Goal: Task Accomplishment & Management: Use online tool/utility

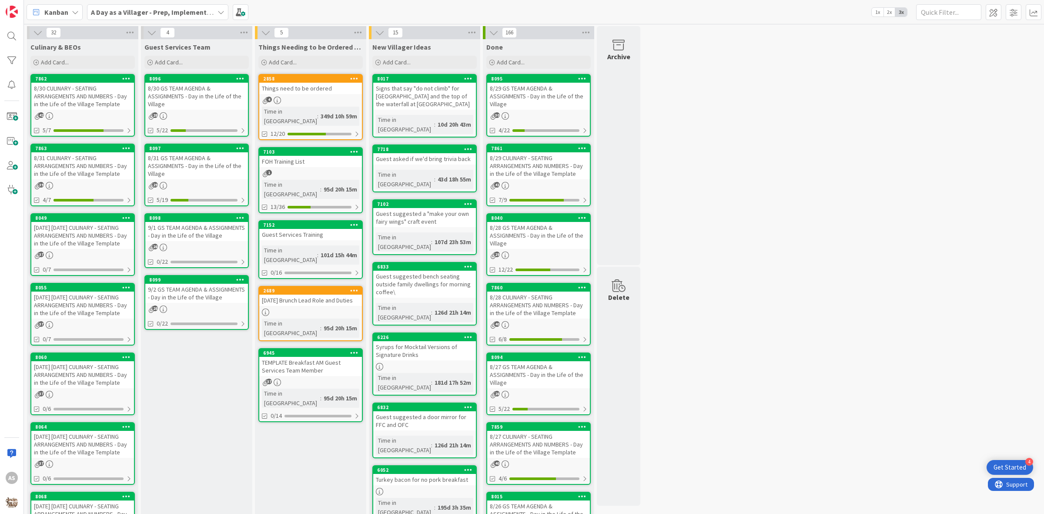
click at [94, 240] on div "[DATE] [DATE] CULINARY - SEATING ARRANGEMENTS AND NUMBERS - Day in the Life of …" at bounding box center [82, 235] width 103 height 27
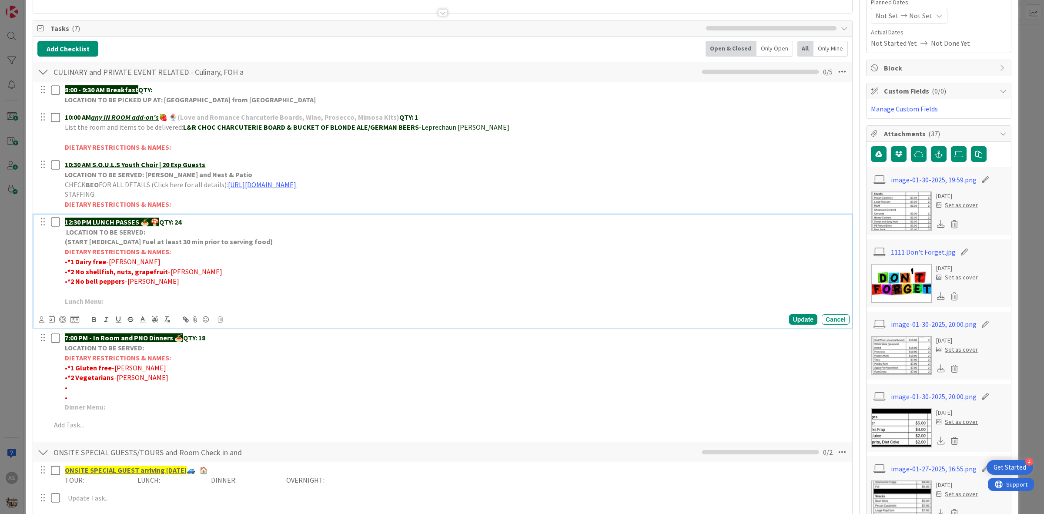
click at [106, 262] on span "-FRITZ" at bounding box center [133, 261] width 54 height 9
click at [799, 320] on div "Update" at bounding box center [803, 319] width 28 height 10
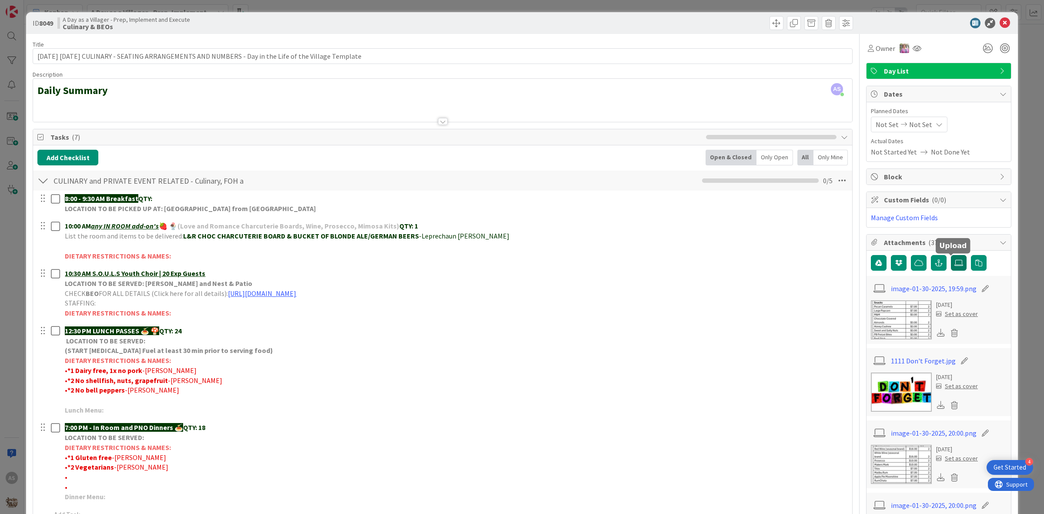
click at [954, 266] on icon at bounding box center [958, 262] width 9 height 7
click at [951, 255] on input "file" at bounding box center [951, 255] width 0 height 0
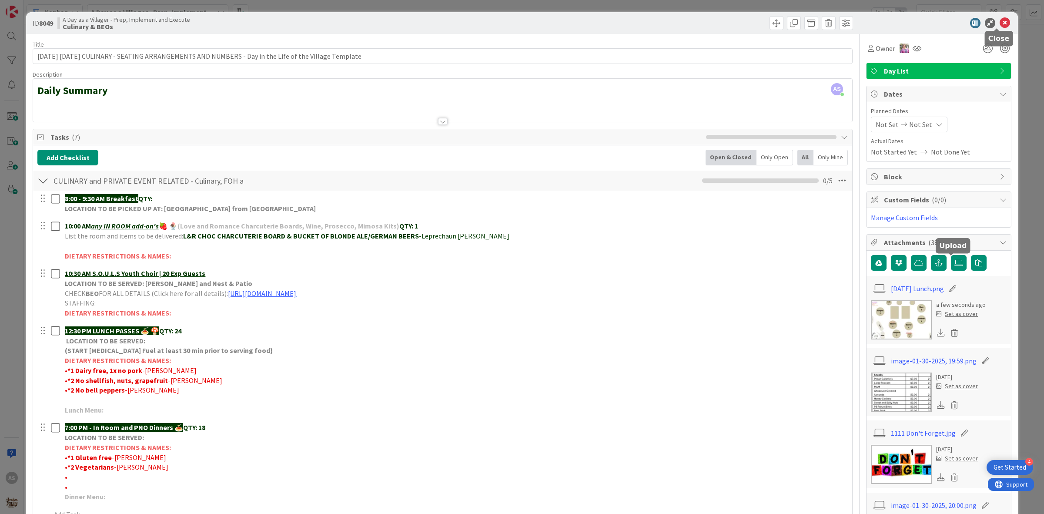
click at [1000, 24] on icon at bounding box center [1005, 23] width 10 height 10
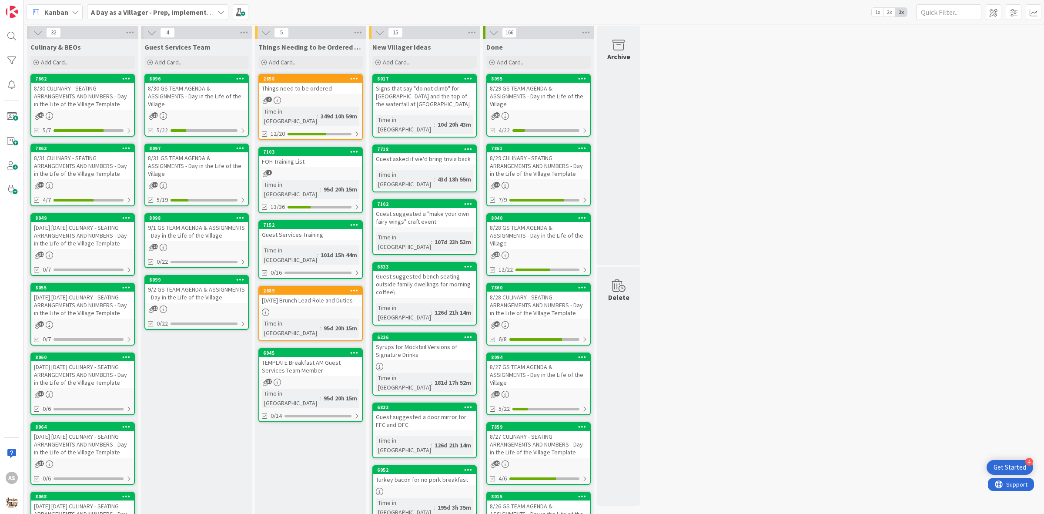
click at [200, 182] on div "29" at bounding box center [196, 185] width 103 height 7
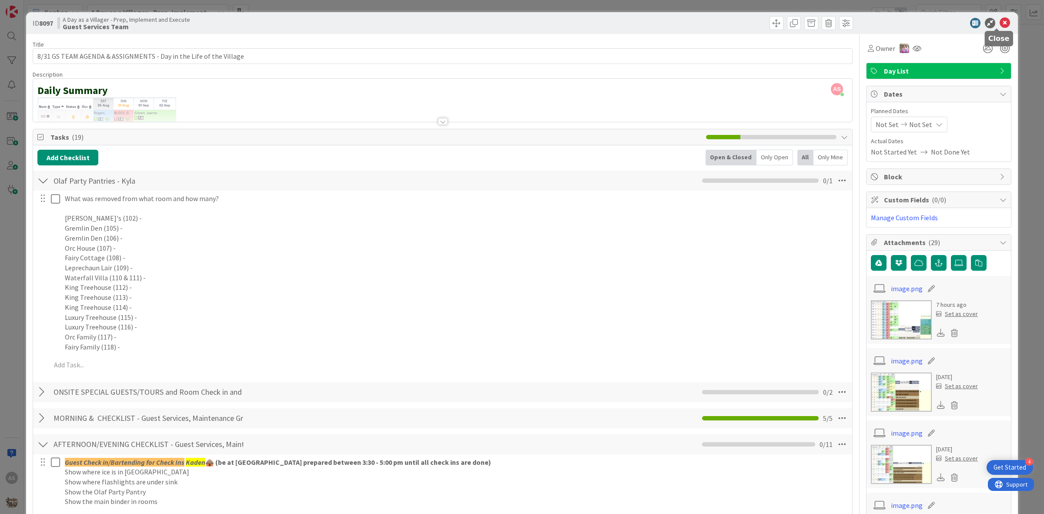
click at [1000, 23] on icon at bounding box center [1005, 23] width 10 height 10
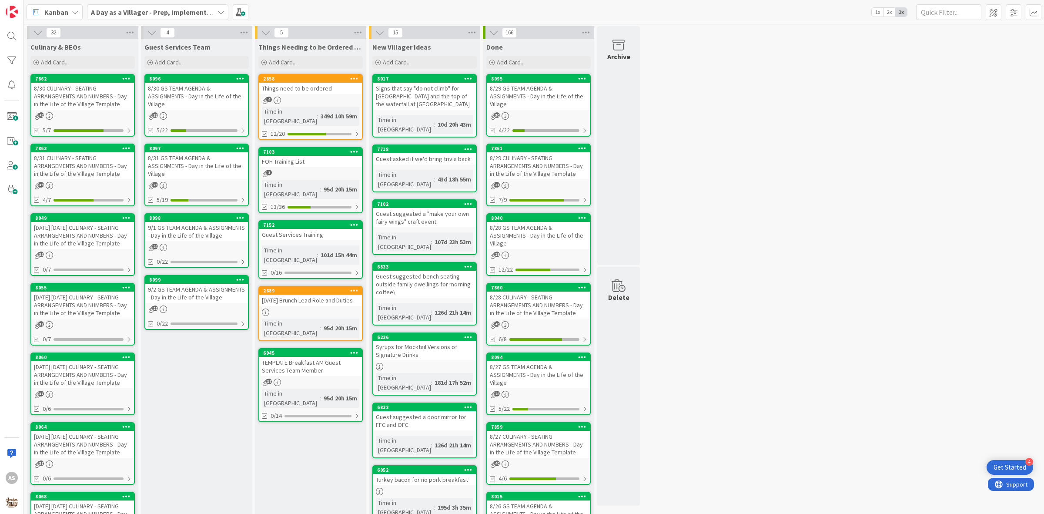
click at [95, 238] on div "[DATE] [DATE] CULINARY - SEATING ARRANGEMENTS AND NUMBERS - Day in the Life of …" at bounding box center [82, 235] width 103 height 27
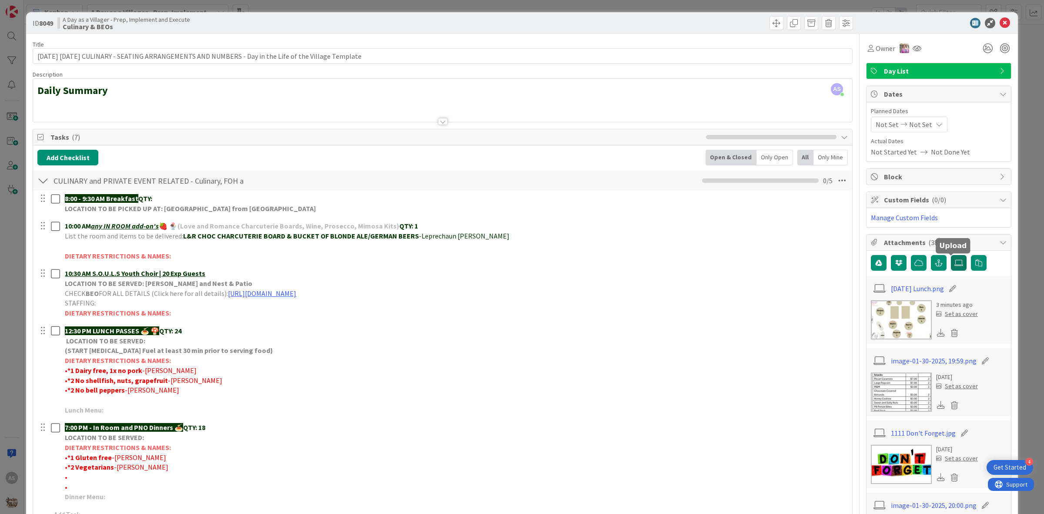
click at [954, 266] on icon at bounding box center [958, 262] width 9 height 7
click at [951, 255] on input "file" at bounding box center [951, 255] width 0 height 0
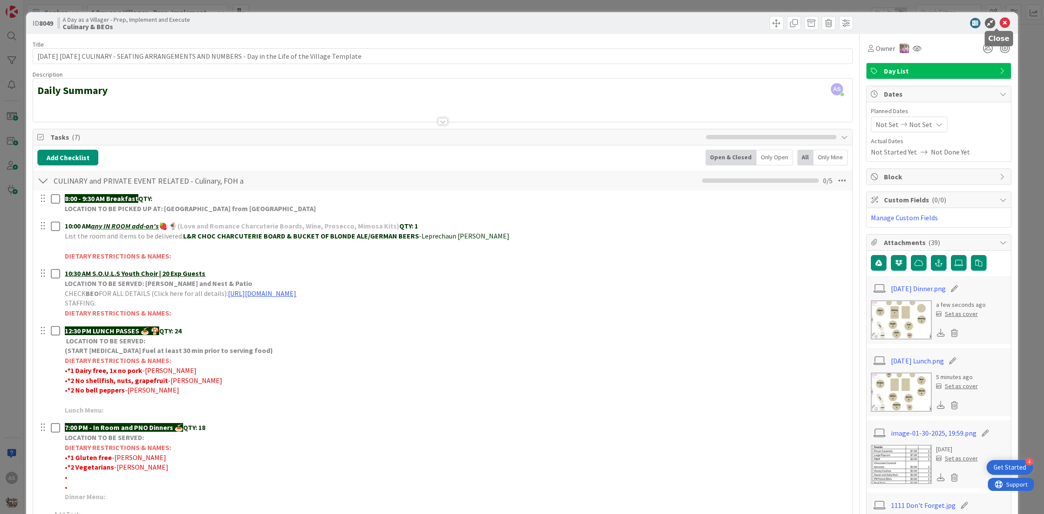
click at [1000, 26] on icon at bounding box center [1005, 23] width 10 height 10
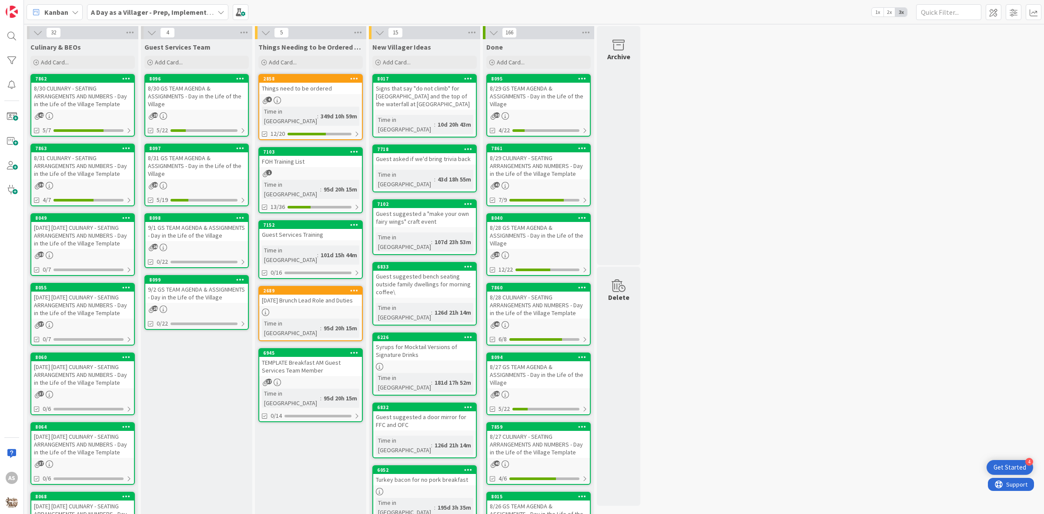
click at [96, 307] on div "[DATE] [DATE] CULINARY - SEATING ARRANGEMENTS AND NUMBERS - Day in the Life of …" at bounding box center [82, 304] width 103 height 27
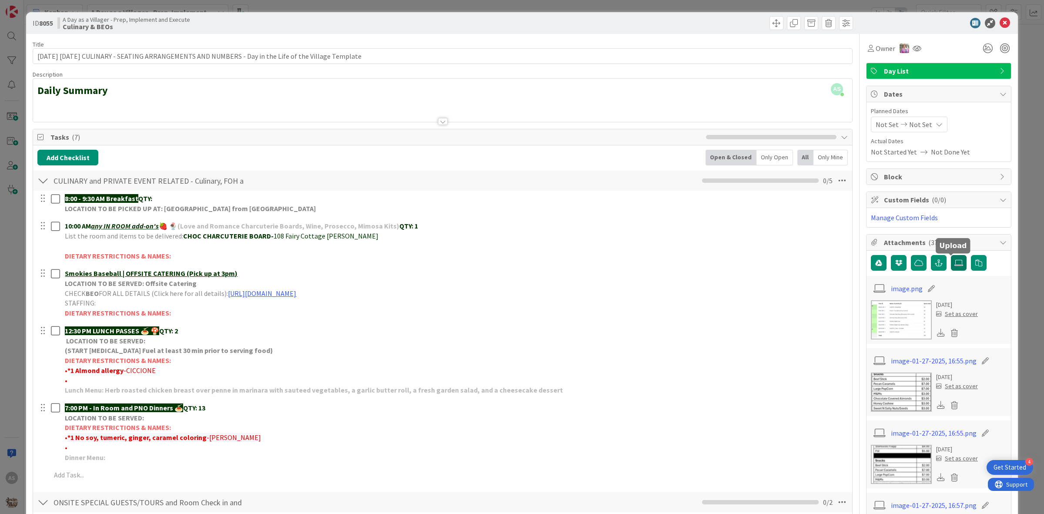
click at [954, 264] on icon at bounding box center [958, 262] width 9 height 7
click at [951, 255] on input "file" at bounding box center [951, 255] width 0 height 0
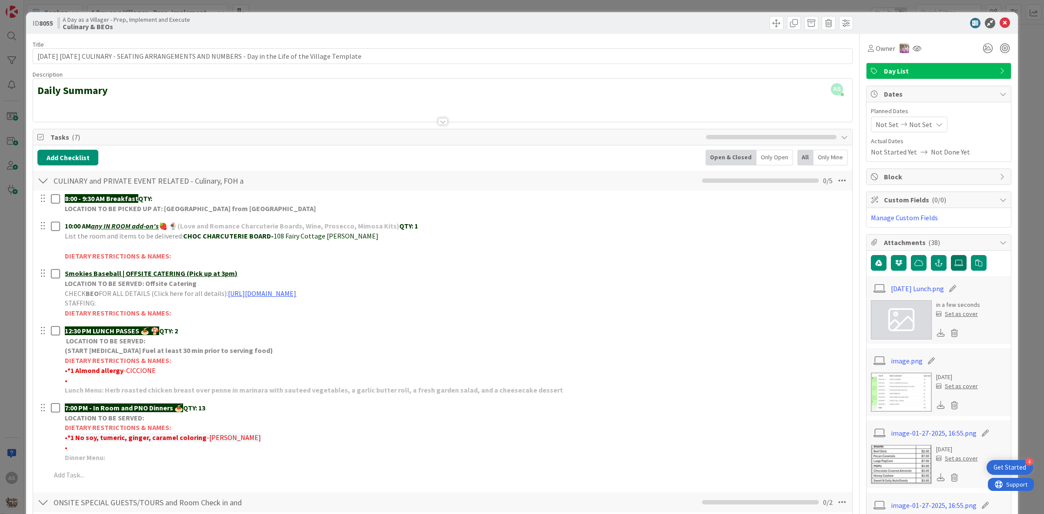
click at [955, 264] on label at bounding box center [959, 263] width 16 height 16
click at [951, 255] on input "file" at bounding box center [951, 255] width 0 height 0
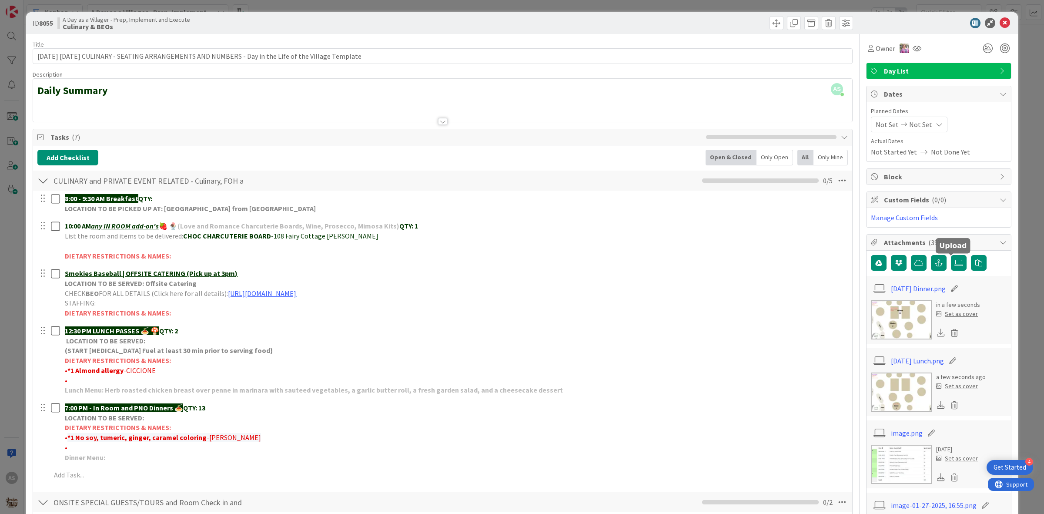
click at [1004, 24] on div "ID 8055 A Day as a Villager - Prep, Implement and Execute Culinary & BEOs" at bounding box center [522, 23] width 992 height 22
click at [1000, 24] on icon at bounding box center [1005, 23] width 10 height 10
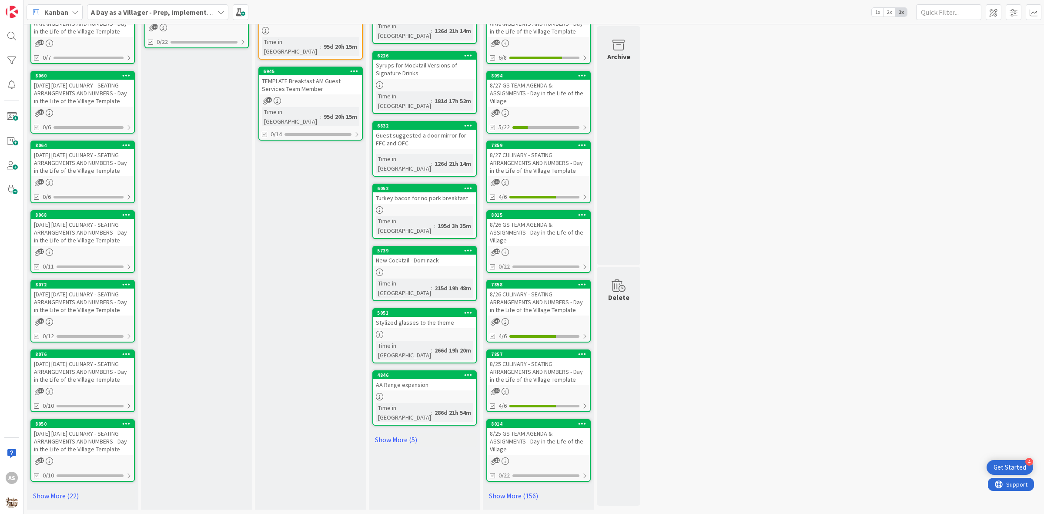
click at [62, 377] on div "[DATE] [DATE] CULINARY - SEATING ARRANGEMENTS AND NUMBERS - Day in the Life of …" at bounding box center [82, 371] width 103 height 27
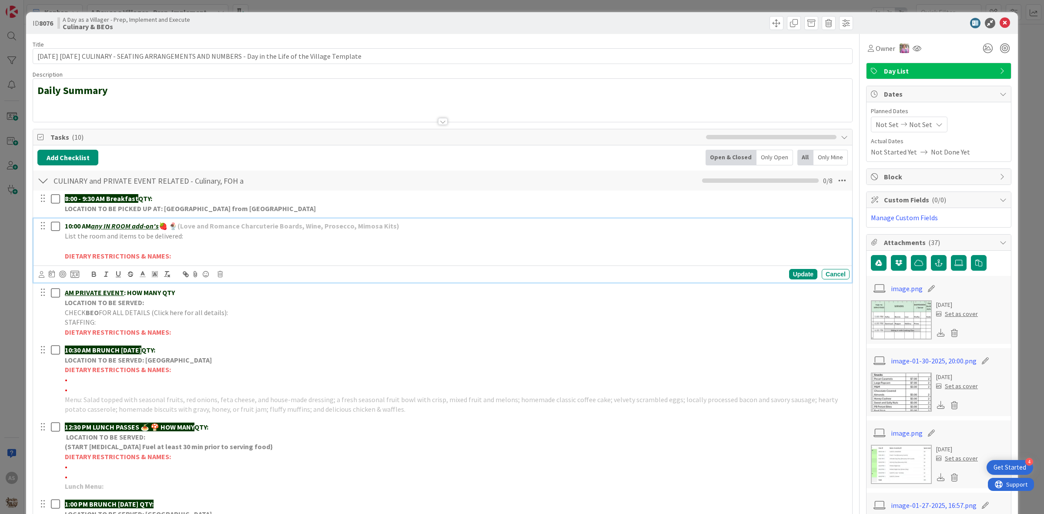
click at [106, 242] on p at bounding box center [455, 246] width 781 height 10
drag, startPoint x: 120, startPoint y: 244, endPoint x: 62, endPoint y: 249, distance: 58.6
click at [62, 249] on div "10:00 AM any IN ROOM add-on's 🍓 🍨 (Love and Romance Charcuterie Boards, Wine, P…" at bounding box center [455, 240] width 788 height 45
drag, startPoint x: 93, startPoint y: 275, endPoint x: 102, endPoint y: 268, distance: 11.8
click at [93, 275] on icon "button" at bounding box center [94, 274] width 8 height 8
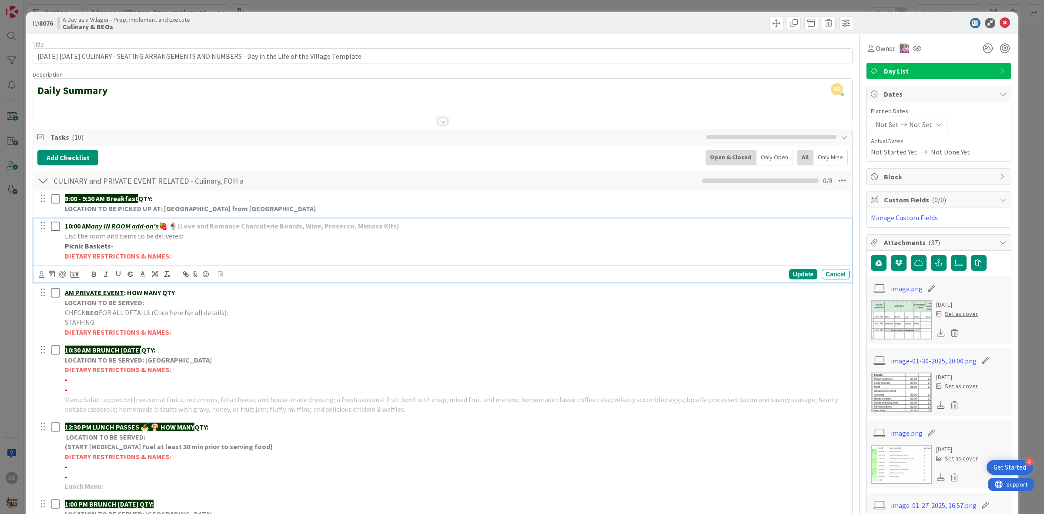
click at [123, 251] on p "Picnic Baskets-" at bounding box center [455, 246] width 781 height 10
click at [94, 275] on icon "button" at bounding box center [93, 275] width 3 height 2
click at [94, 278] on icon "button" at bounding box center [94, 274] width 8 height 8
click at [808, 277] on div "Update" at bounding box center [803, 274] width 28 height 10
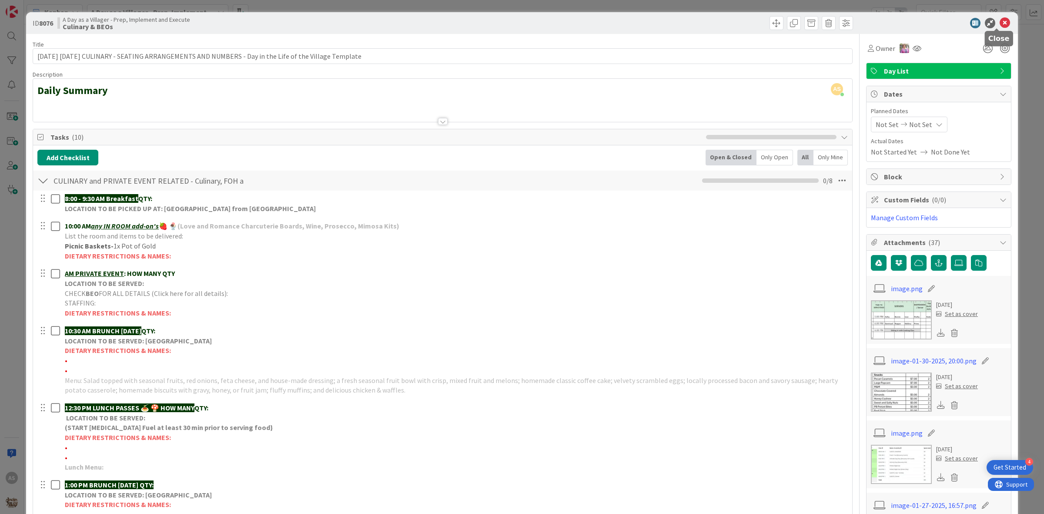
click at [1000, 24] on icon at bounding box center [1005, 23] width 10 height 10
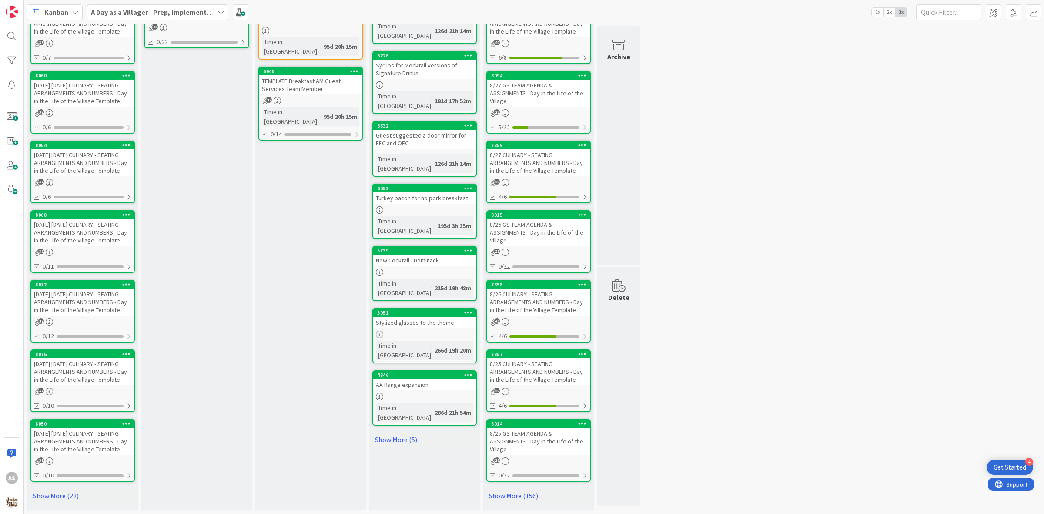
click at [80, 449] on div "[DATE] [DATE] CULINARY - SEATING ARRANGEMENTS AND NUMBERS - Day in the Life of …" at bounding box center [82, 441] width 103 height 27
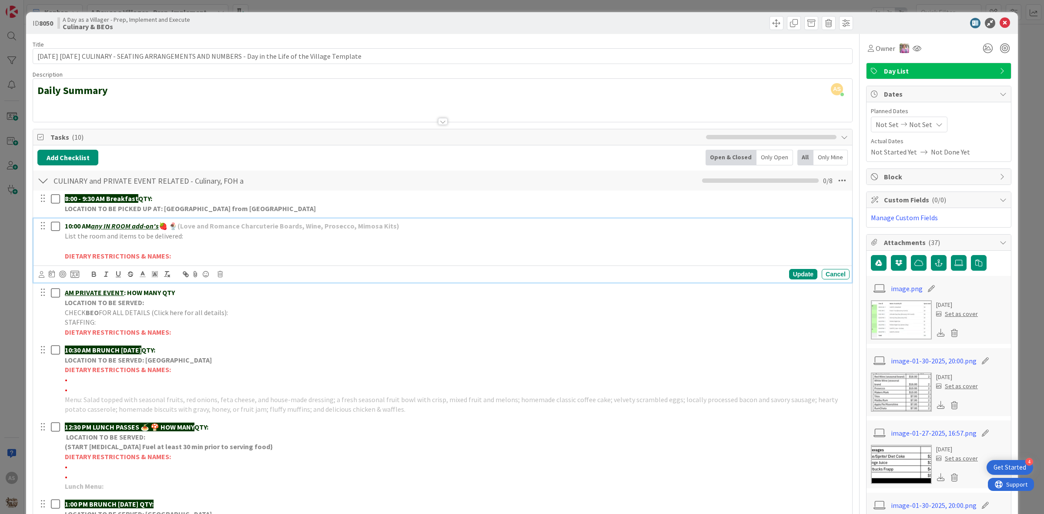
click at [121, 246] on p at bounding box center [455, 246] width 781 height 10
click at [96, 268] on div "Update Cancel" at bounding box center [444, 274] width 811 height 12
click at [92, 273] on icon "button" at bounding box center [93, 273] width 3 height 2
click at [96, 278] on icon "button" at bounding box center [94, 274] width 8 height 8
click at [121, 251] on p "Picnic Baskets- 1xPot of Gold" at bounding box center [455, 246] width 781 height 10
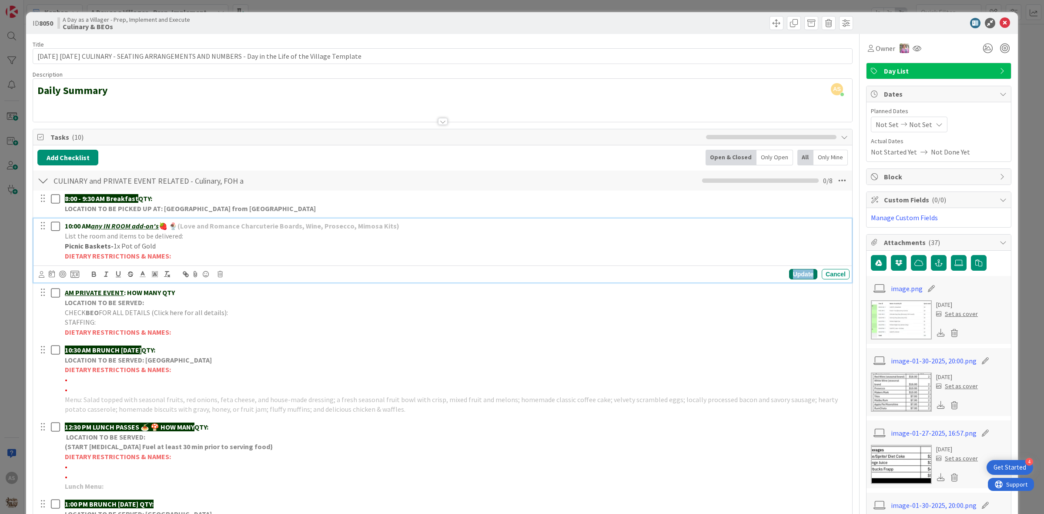
click at [797, 279] on div "Update" at bounding box center [803, 274] width 28 height 10
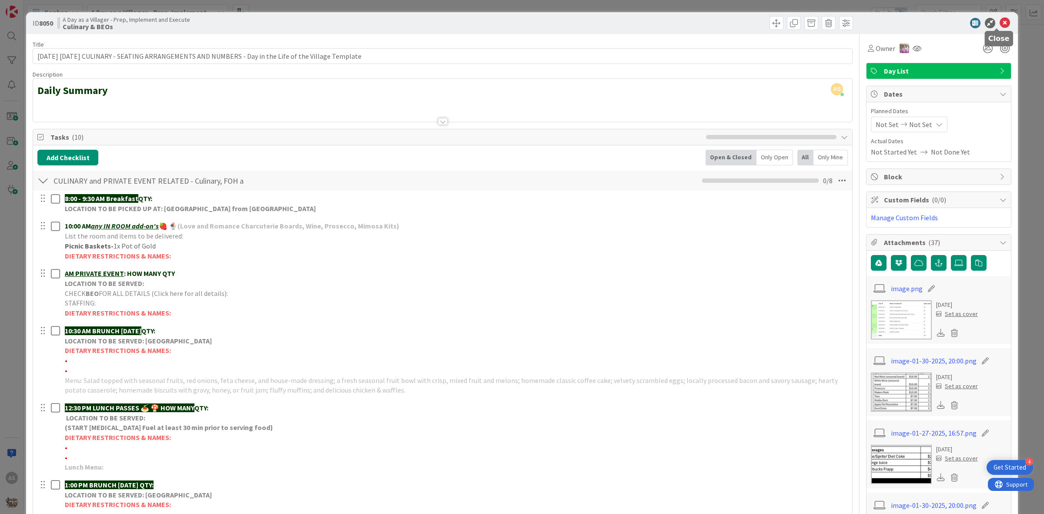
click at [1001, 23] on icon at bounding box center [1005, 23] width 10 height 10
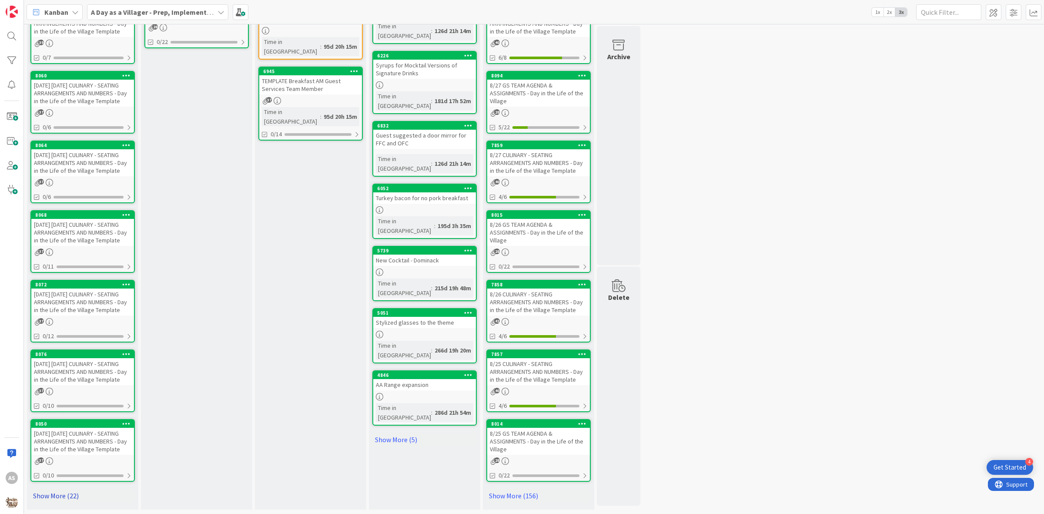
click at [70, 493] on link "Show More (22)" at bounding box center [82, 496] width 104 height 14
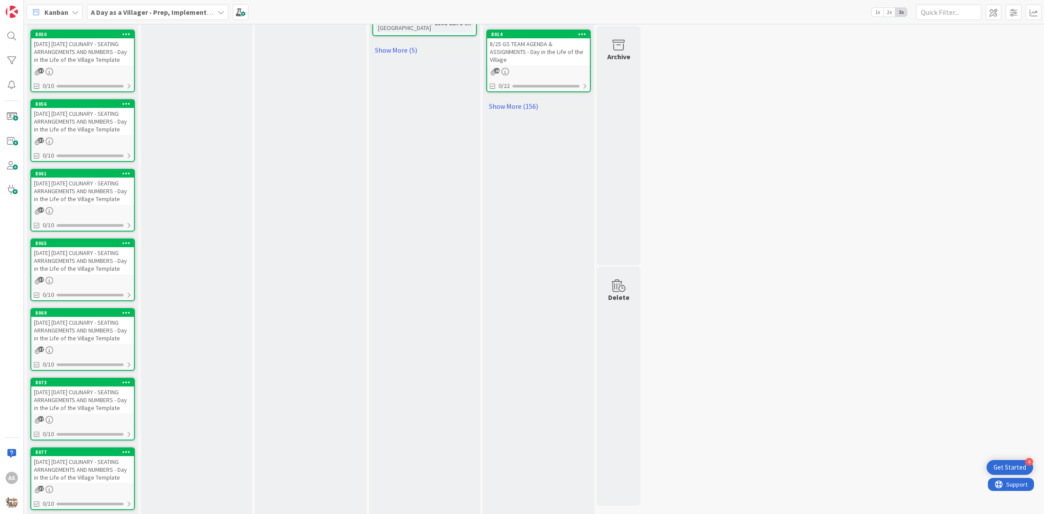
scroll to position [780, 0]
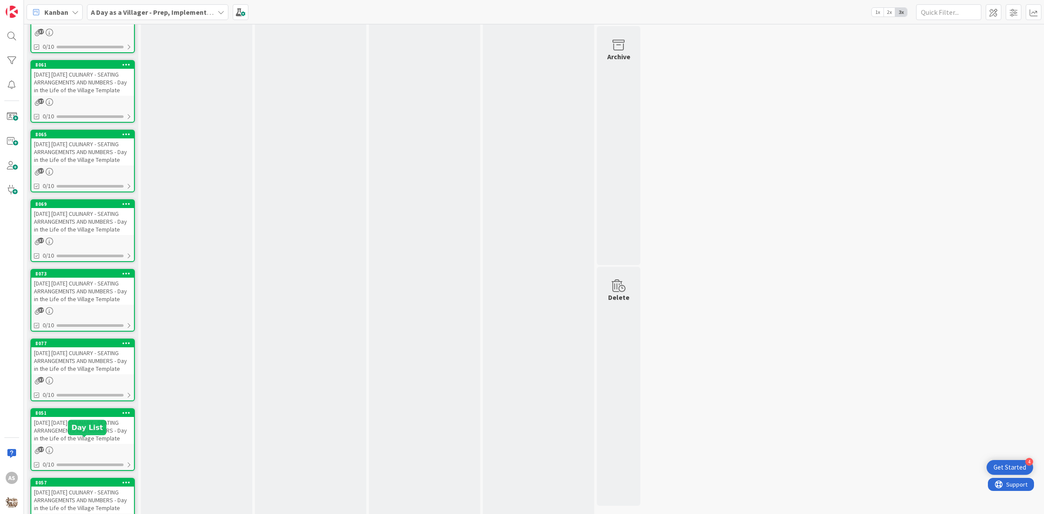
click at [77, 444] on div "9/15/25 MONDAY CULINARY - SEATING ARRANGEMENTS AND NUMBERS - Day in the Life of…" at bounding box center [82, 430] width 103 height 27
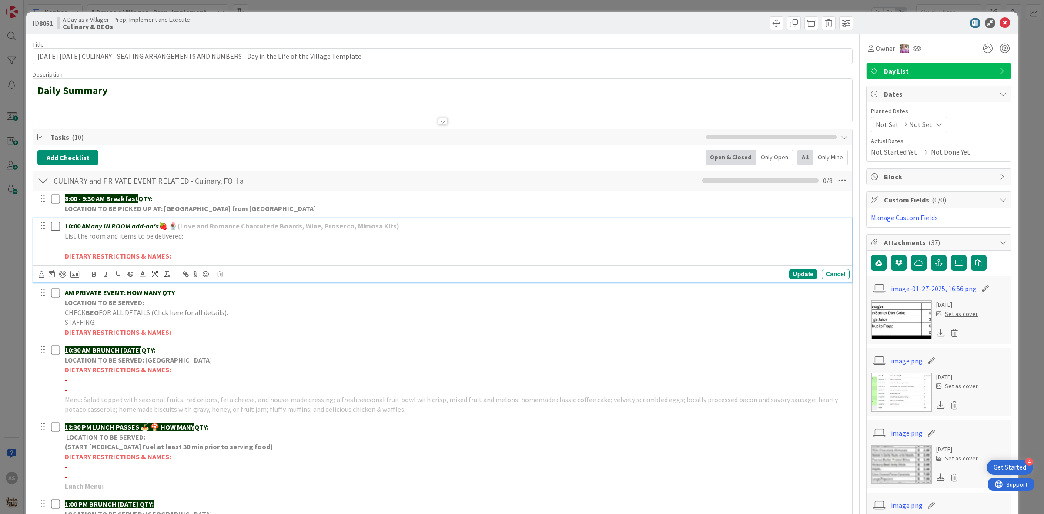
click at [118, 247] on p at bounding box center [455, 246] width 781 height 10
click at [94, 278] on icon "button" at bounding box center [94, 274] width 8 height 8
click at [94, 243] on p "﻿" at bounding box center [455, 246] width 781 height 10
click at [92, 274] on icon "button" at bounding box center [93, 273] width 3 height 2
click at [799, 276] on div "Update" at bounding box center [803, 274] width 28 height 10
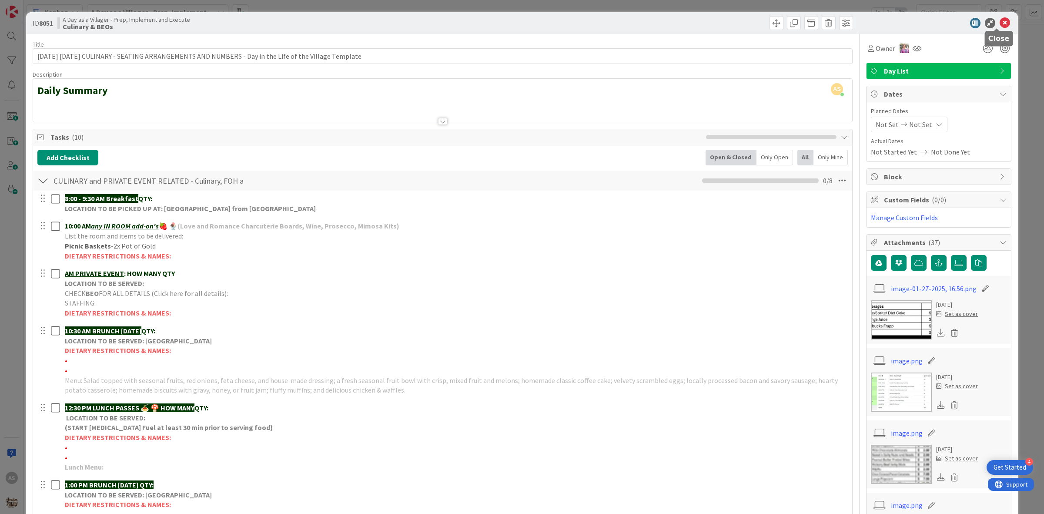
click at [1000, 23] on icon at bounding box center [1005, 23] width 10 height 10
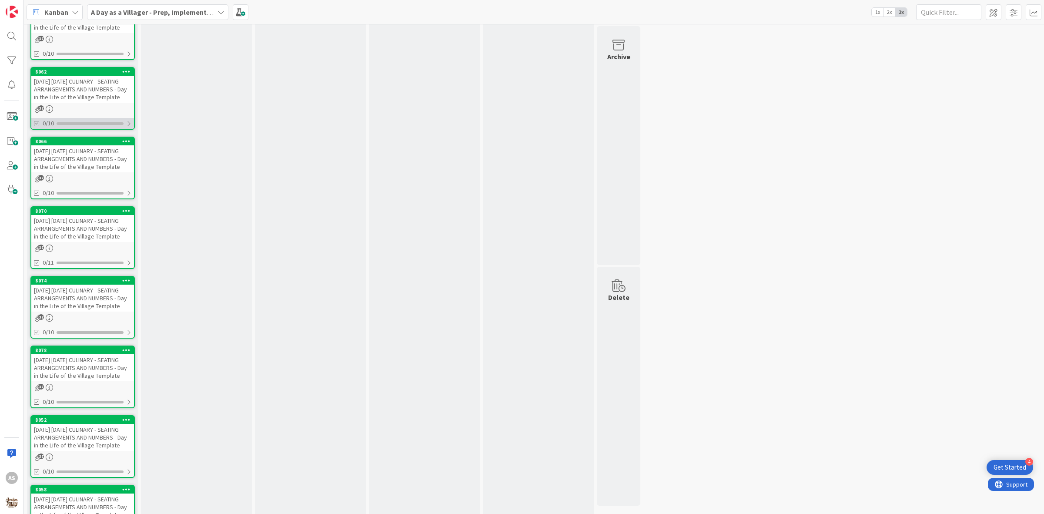
scroll to position [1269, 0]
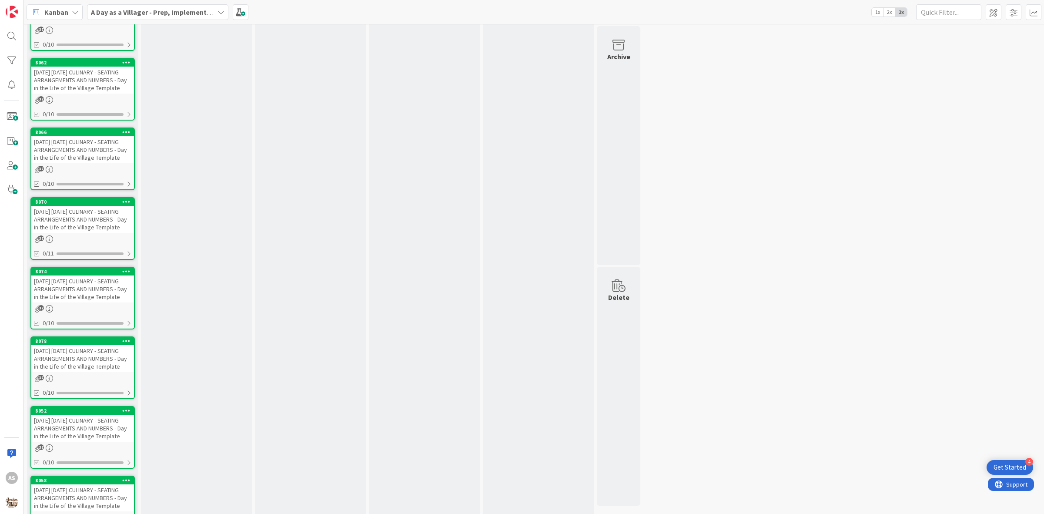
click at [81, 399] on link "8078 9/21/25 SUNDAY CULINARY - SEATING ARRANGEMENTS AND NUMBERS - Day in the Li…" at bounding box center [82, 367] width 104 height 63
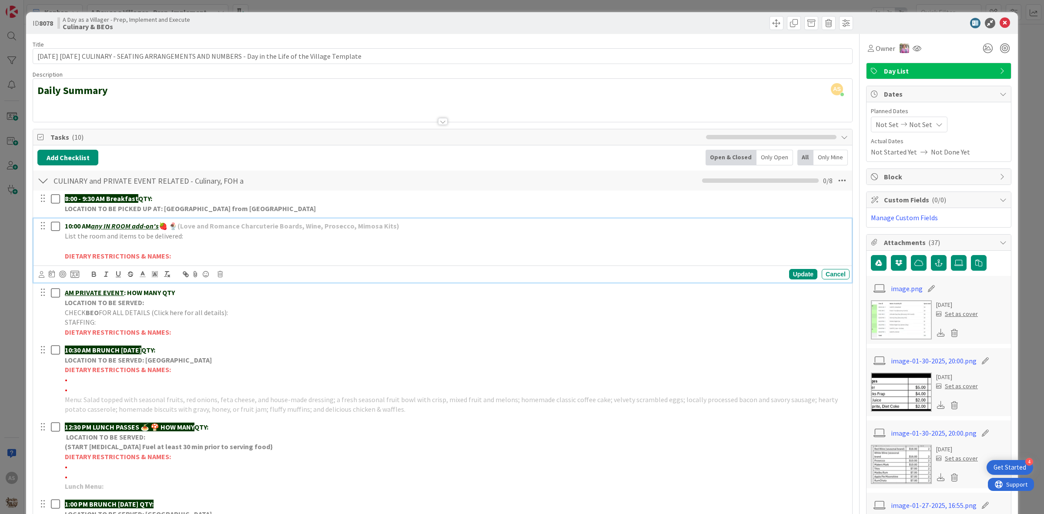
click at [88, 249] on p at bounding box center [455, 246] width 781 height 10
click at [90, 271] on icon "button" at bounding box center [94, 274] width 8 height 8
click at [90, 270] on button "button" at bounding box center [94, 274] width 12 height 10
click at [801, 271] on div "Update" at bounding box center [803, 274] width 28 height 10
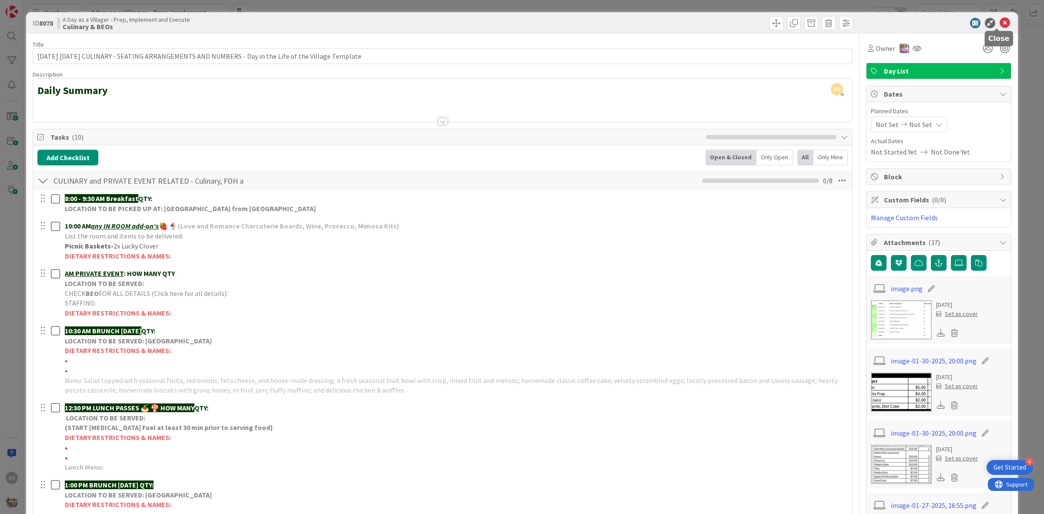
click at [1000, 24] on icon at bounding box center [1005, 23] width 10 height 10
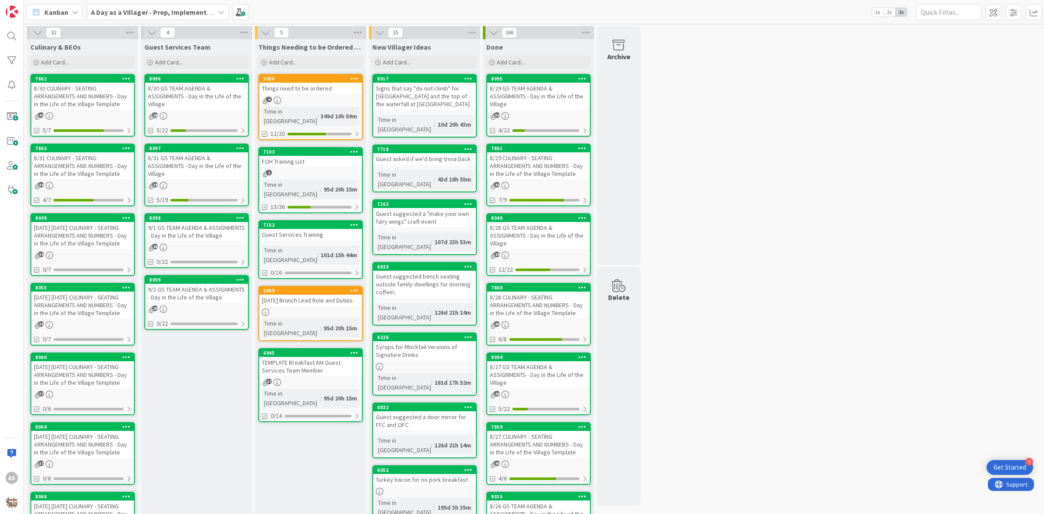
click at [40, 106] on div "8/30 CULINARY - SEATING ARRANGEMENTS AND NUMBERS - Day in the Life of the Villa…" at bounding box center [82, 96] width 103 height 27
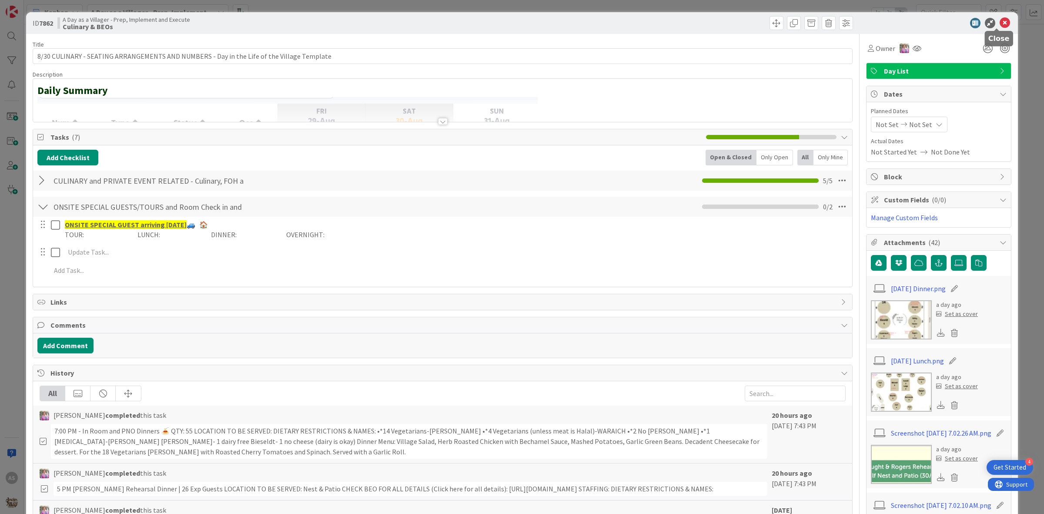
click at [1001, 23] on icon at bounding box center [1005, 23] width 10 height 10
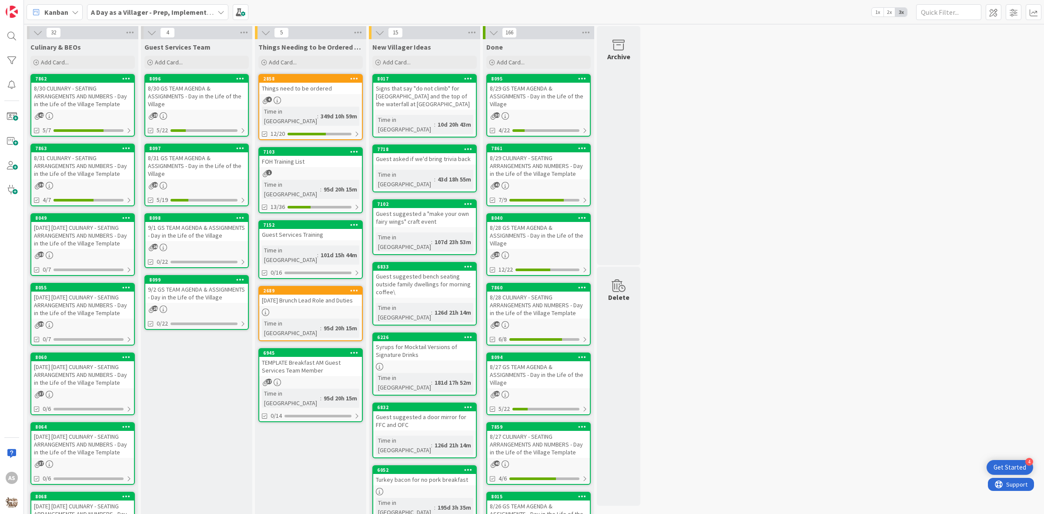
click at [66, 170] on div "8/31 CULINARY - SEATING ARRANGEMENTS AND NUMBERS - Day in the Life of the Villa…" at bounding box center [82, 165] width 103 height 27
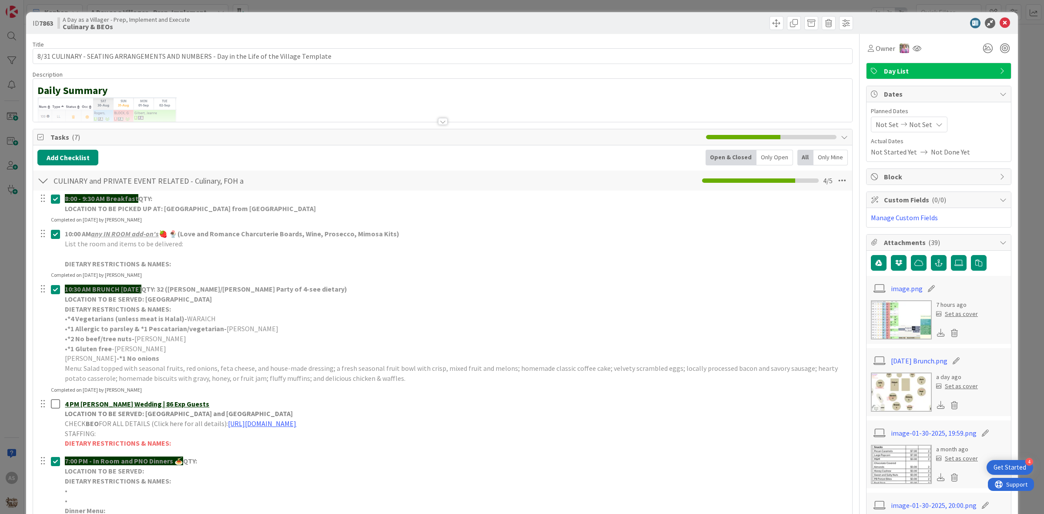
drag, startPoint x: 990, startPoint y: 24, endPoint x: 995, endPoint y: 24, distance: 5.2
click at [992, 24] on div at bounding box center [934, 23] width 154 height 10
click at [1000, 24] on icon at bounding box center [1005, 23] width 10 height 10
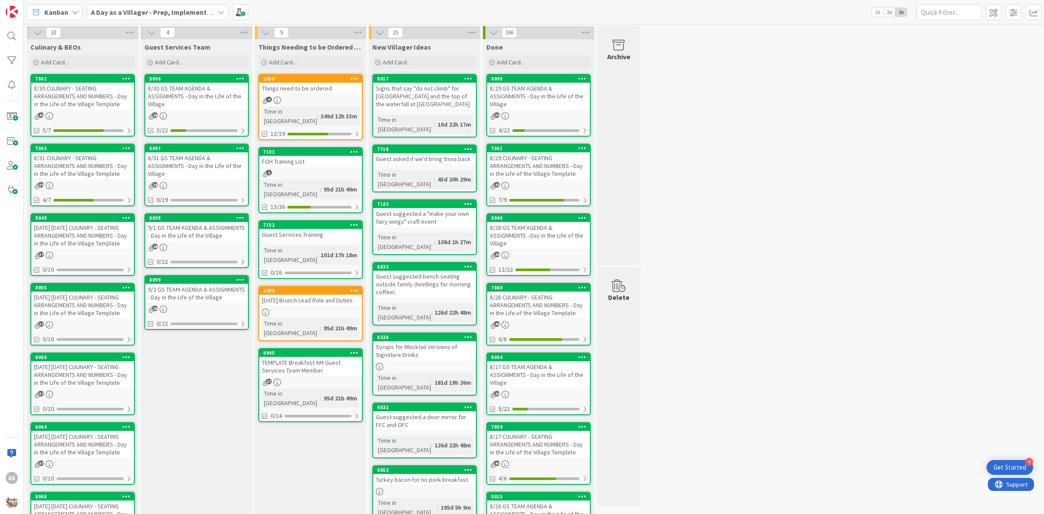
click at [218, 10] on icon at bounding box center [221, 12] width 7 height 7
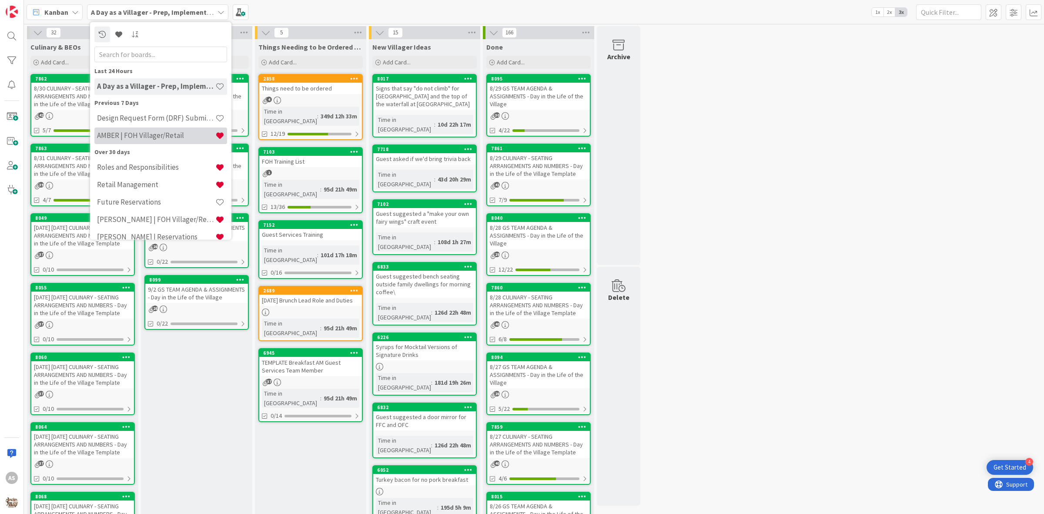
click at [156, 139] on h4 "AMBER | FOH Villager/Retail" at bounding box center [156, 135] width 118 height 9
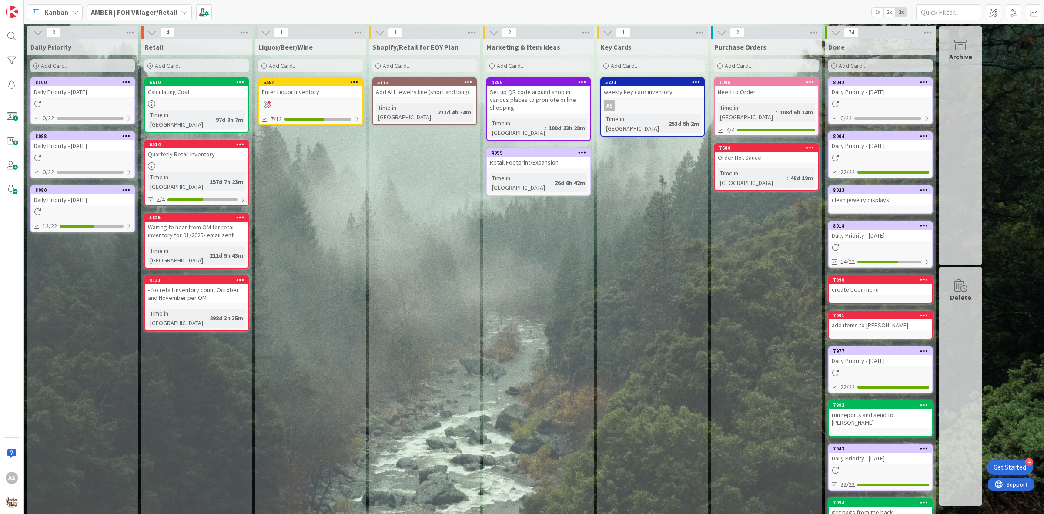
click at [87, 101] on div at bounding box center [82, 103] width 103 height 7
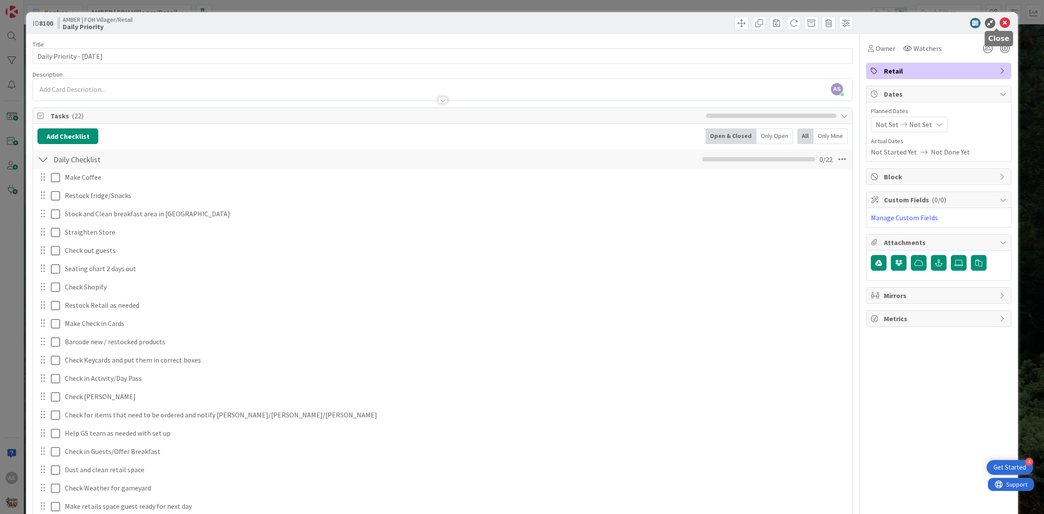
click at [1000, 27] on icon at bounding box center [1005, 23] width 10 height 10
